Goal: Transaction & Acquisition: Purchase product/service

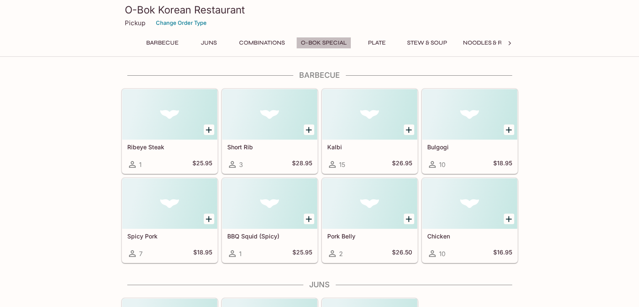
click at [334, 44] on button "O-BOK Special" at bounding box center [323, 43] width 55 height 12
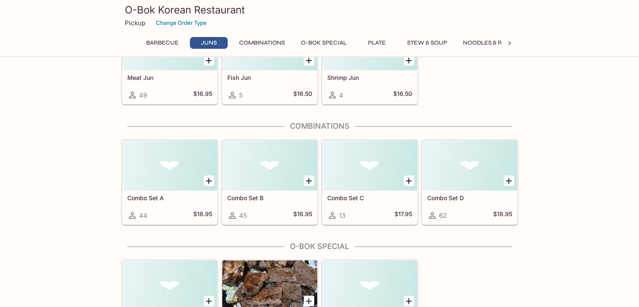
scroll to position [269, 0]
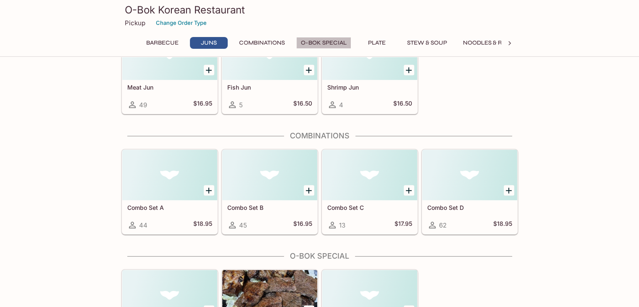
click at [337, 42] on button "O-BOK Special" at bounding box center [323, 43] width 55 height 12
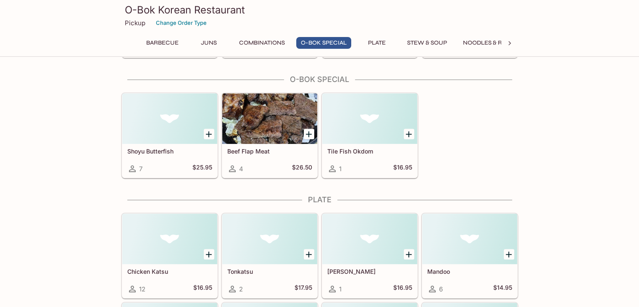
scroll to position [447, 0]
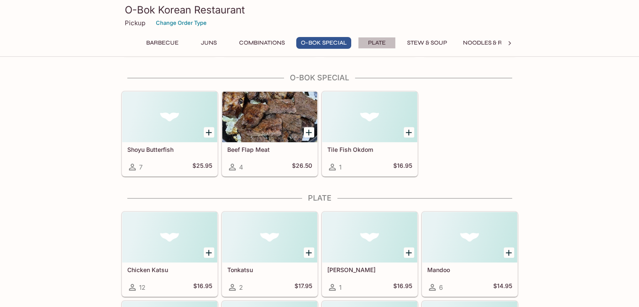
click at [387, 44] on button "Plate" at bounding box center [377, 43] width 38 height 12
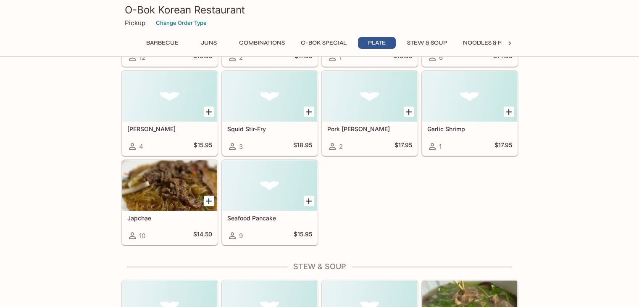
scroll to position [677, 0]
click at [274, 44] on button "Combinations" at bounding box center [262, 43] width 55 height 12
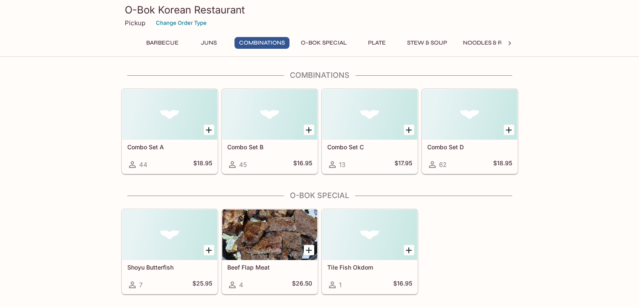
scroll to position [328, 0]
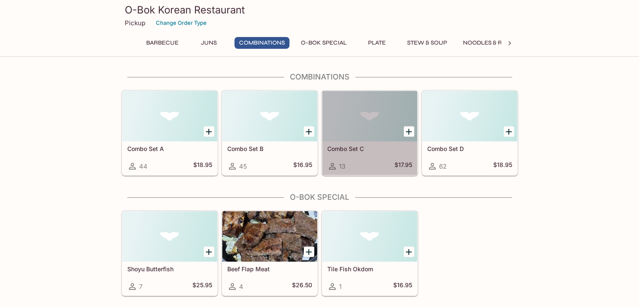
click at [350, 119] on div at bounding box center [369, 116] width 95 height 50
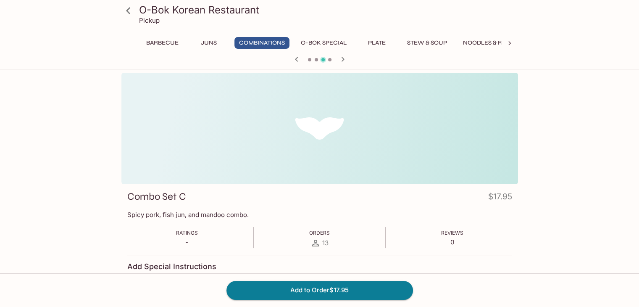
click at [128, 9] on icon at bounding box center [128, 10] width 4 height 7
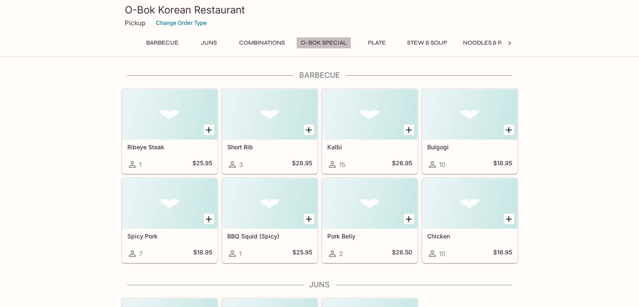
click at [329, 43] on button "O-BOK Special" at bounding box center [323, 43] width 55 height 12
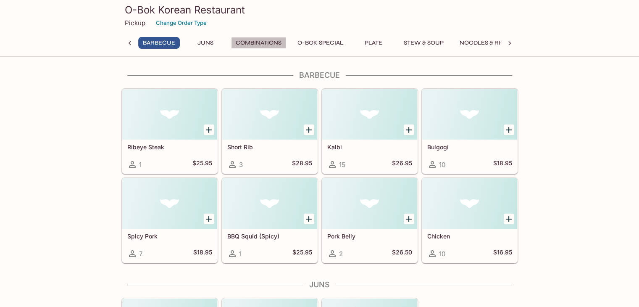
click at [249, 38] on button "Combinations" at bounding box center [258, 43] width 55 height 12
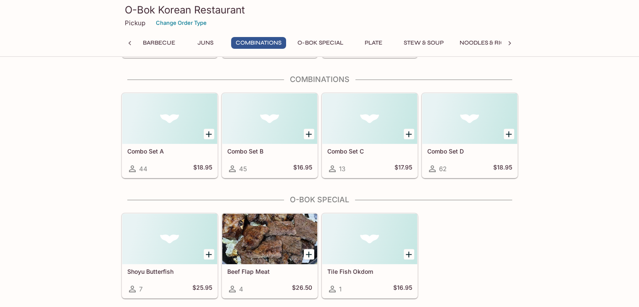
scroll to position [328, 0]
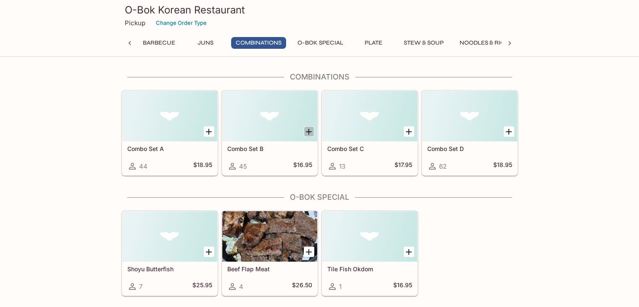
click at [308, 135] on icon "Add Combo Set B" at bounding box center [309, 132] width 10 height 10
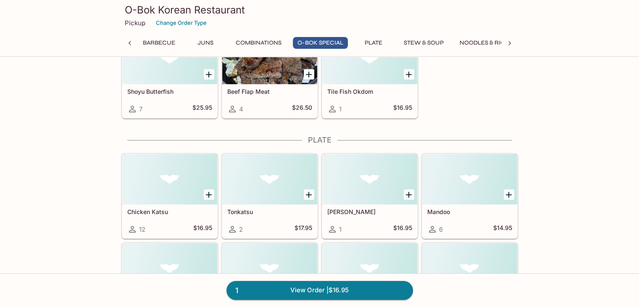
scroll to position [506, 0]
click at [430, 43] on button "Stew & Soup" at bounding box center [423, 43] width 49 height 12
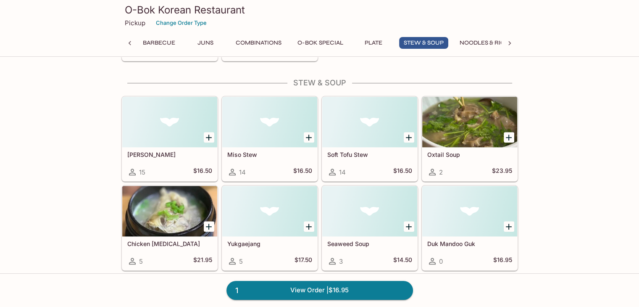
scroll to position [865, 0]
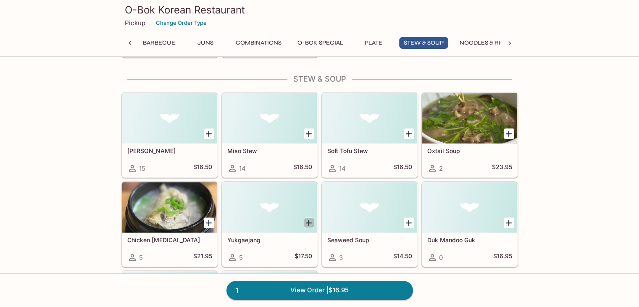
click at [308, 221] on icon "Add Yukgaejang" at bounding box center [309, 223] width 10 height 10
click at [481, 42] on button "Noodles & Rice" at bounding box center [484, 43] width 58 height 12
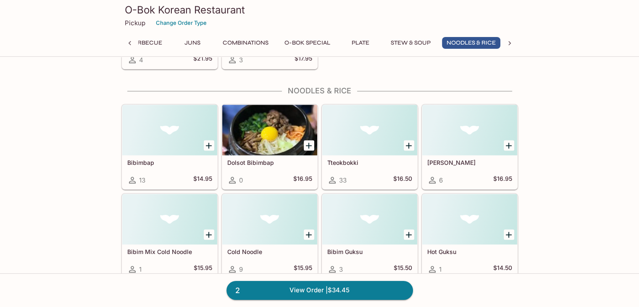
scroll to position [1162, 0]
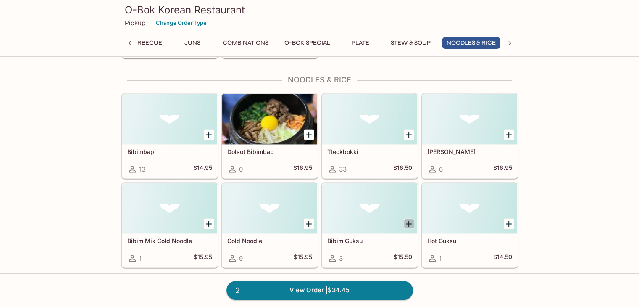
click at [409, 219] on icon "Add Bibim Guksu" at bounding box center [409, 224] width 10 height 10
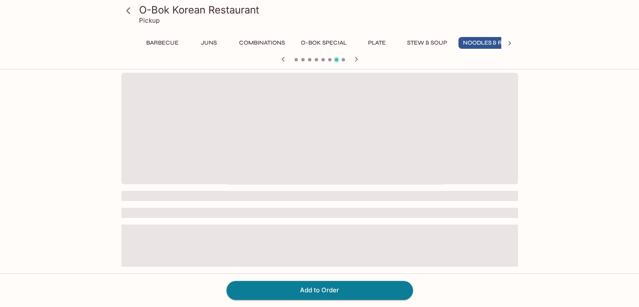
scroll to position [0, 16]
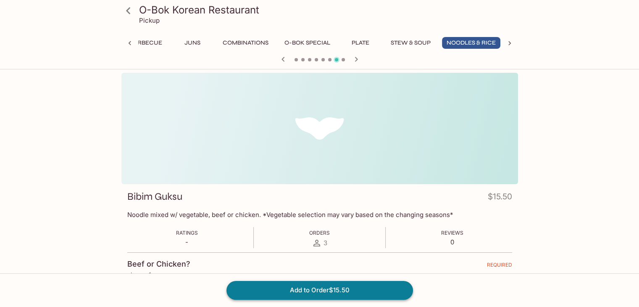
click at [377, 289] on button "Add to Order $15.50" at bounding box center [320, 290] width 187 height 18
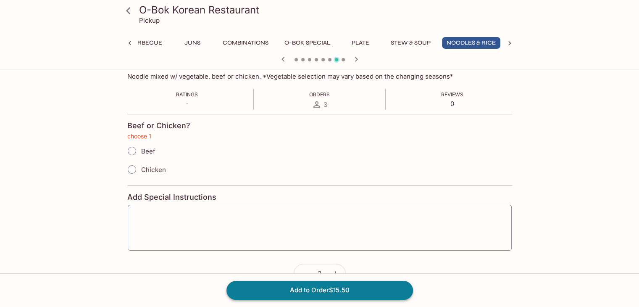
scroll to position [139, 0]
click at [129, 166] on input "Chicken" at bounding box center [132, 169] width 18 height 18
radio input "true"
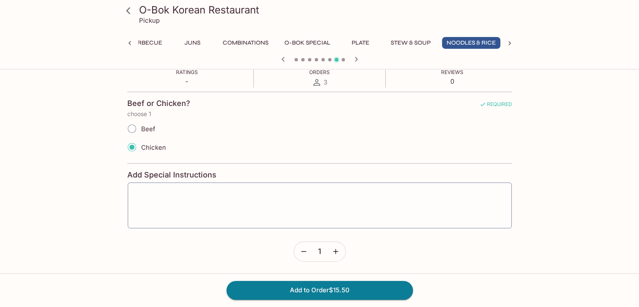
click at [133, 127] on input "Beef" at bounding box center [132, 129] width 18 height 18
radio input "true"
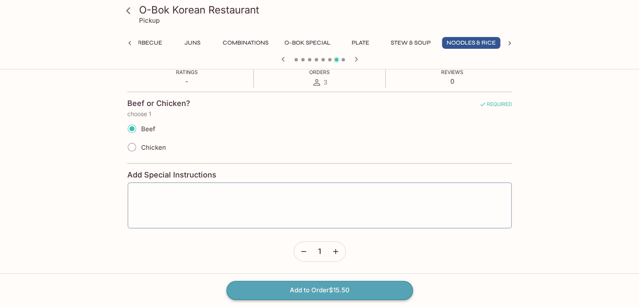
click at [318, 288] on button "Add to Order $15.50" at bounding box center [320, 290] width 187 height 18
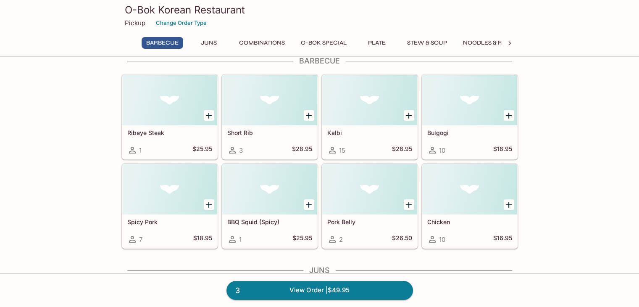
scroll to position [16, 0]
click at [509, 42] on icon at bounding box center [510, 43] width 3 height 4
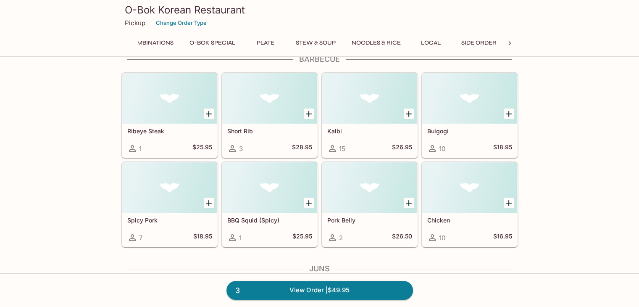
scroll to position [0, 113]
click at [474, 41] on button "Side Order" at bounding box center [479, 43] width 45 height 12
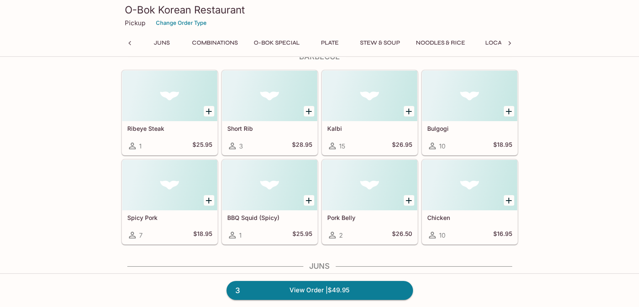
scroll to position [0, 3]
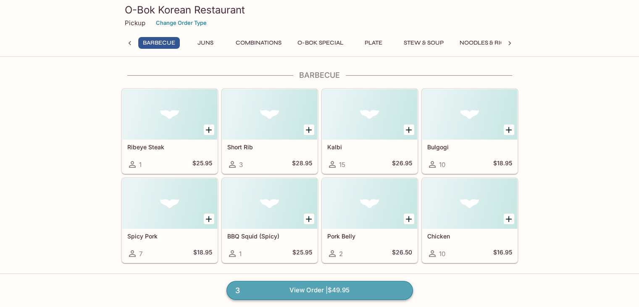
click at [359, 289] on link "3 View Order | $49.95" at bounding box center [320, 290] width 187 height 18
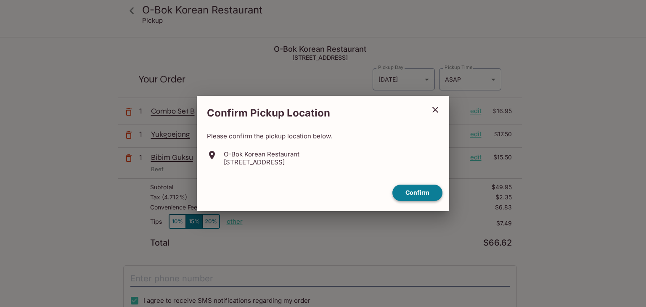
click at [403, 194] on button "Confirm" at bounding box center [417, 193] width 50 height 16
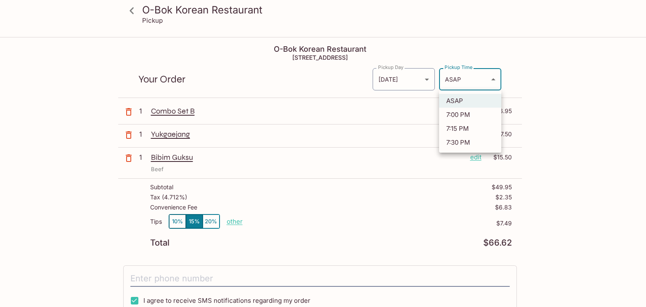
click at [470, 77] on body "O-Bok Korean Restaurant Pickup O-Bok Korean Restaurant [STREET_ADDRESS] Your Or…" at bounding box center [323, 191] width 646 height 307
click at [468, 142] on li "7:30 PM" at bounding box center [470, 142] width 62 height 14
type input "[DATE]T05:30:47.555644Z"
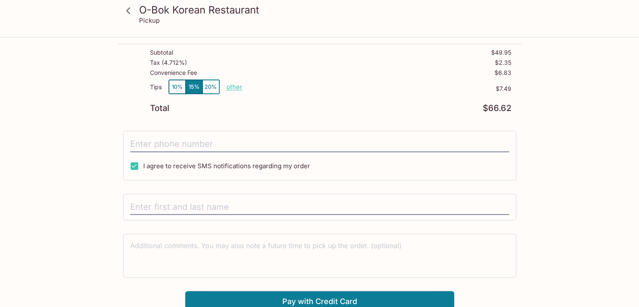
scroll to position [136, 0]
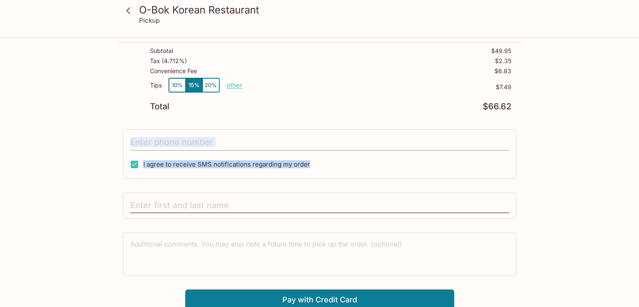
drag, startPoint x: 542, startPoint y: 164, endPoint x: 388, endPoint y: 136, distance: 155.9
click at [388, 136] on div "O-Bok Korean Restaurant Pickup O-Bok Korean Restaurant [STREET_ADDRESS] Your Or…" at bounding box center [320, 106] width 538 height 409
click at [388, 136] on input "tel" at bounding box center [319, 143] width 379 height 16
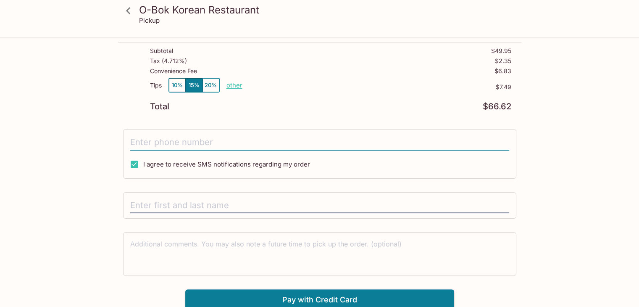
type input "[PHONE_NUMBER]"
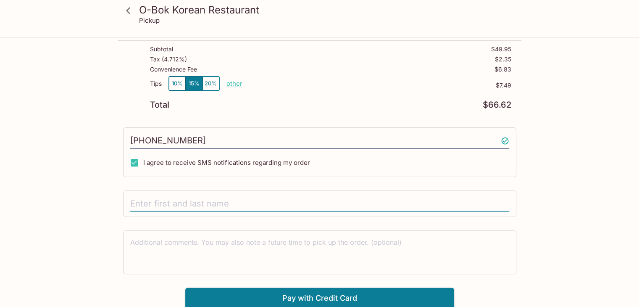
click at [357, 200] on input "text" at bounding box center [319, 204] width 379 height 16
type input "1"
type input "[PERSON_NAME]"
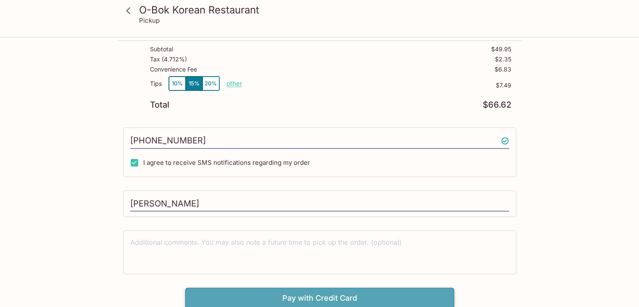
click at [330, 298] on button "Pay with Credit Card" at bounding box center [319, 298] width 269 height 21
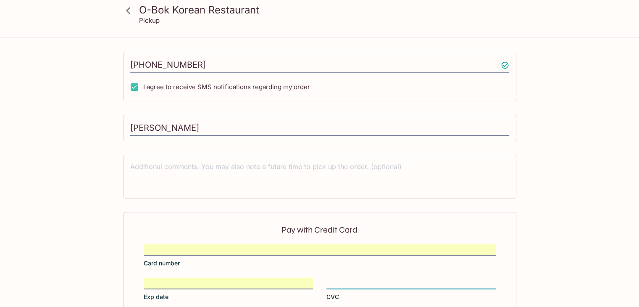
scroll to position [264, 0]
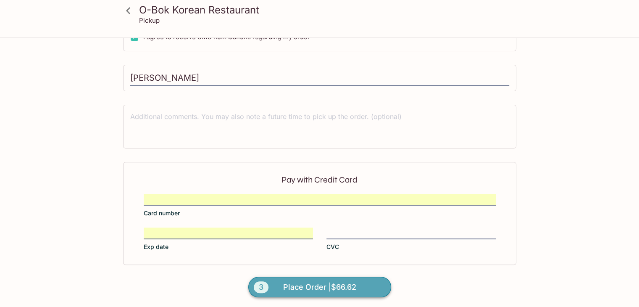
click at [290, 286] on span "Place Order | $66.62" at bounding box center [319, 286] width 73 height 13
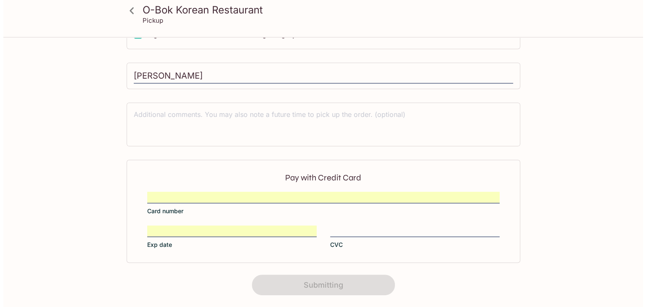
scroll to position [0, 0]
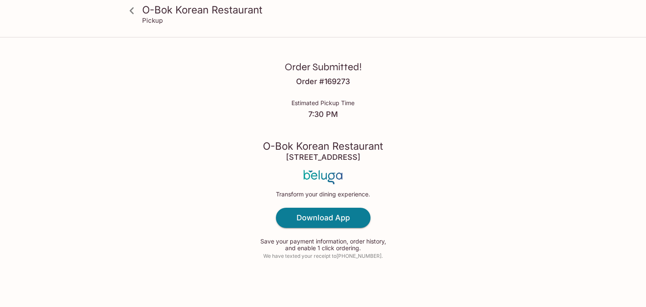
click at [465, 226] on div "Order Submitted! Order # 169273 Estimated Pickup Time 7:30 PM O-Bok Korean Rest…" at bounding box center [323, 153] width 538 height 307
